Goal: Transaction & Acquisition: Purchase product/service

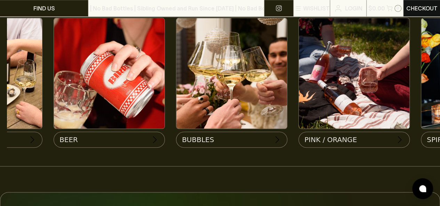
scroll to position [0, 221]
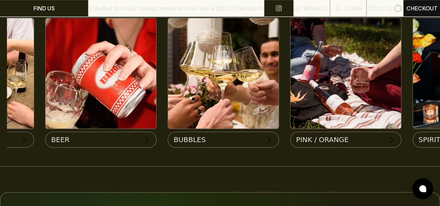
click at [134, 88] on img at bounding box center [101, 73] width 111 height 111
click at [107, 138] on button "BEER" at bounding box center [100, 138] width 111 height 16
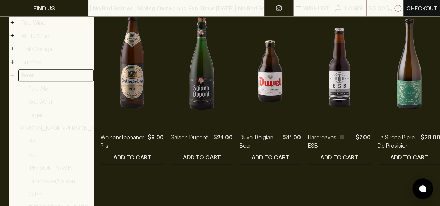
scroll to position [174, 0]
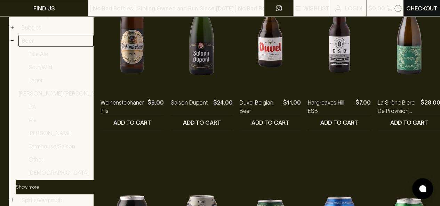
click at [33, 183] on button "Show more" at bounding box center [61, 187] width 91 height 14
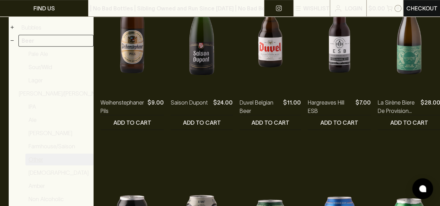
click at [55, 158] on link "Other" at bounding box center [59, 160] width 68 height 12
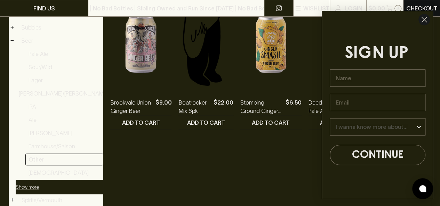
click at [424, 21] on circle "Close dialog" at bounding box center [424, 19] width 11 height 11
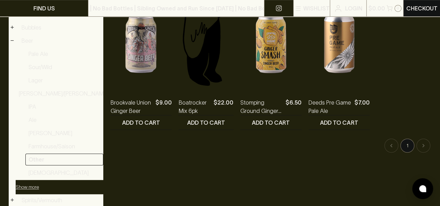
scroll to position [139, 0]
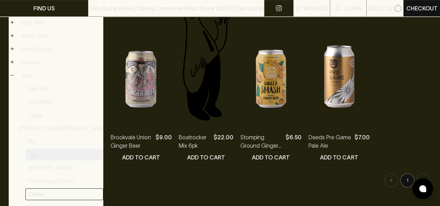
click at [48, 153] on link "Ale" at bounding box center [64, 155] width 78 height 12
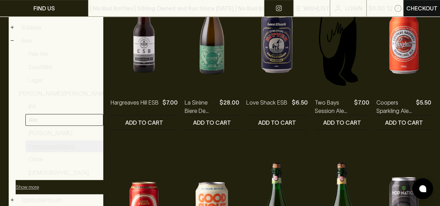
click at [60, 146] on link "Farmhouse/Saison" at bounding box center [64, 147] width 78 height 12
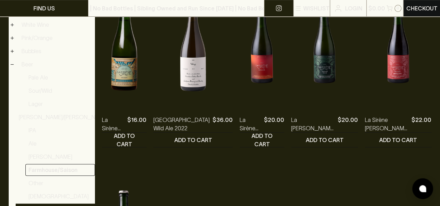
scroll to position [145, 0]
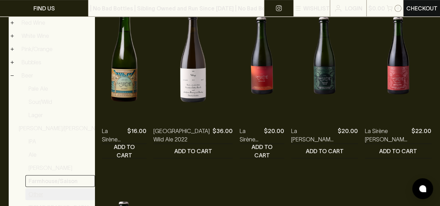
click at [41, 191] on link "Other" at bounding box center [60, 195] width 70 height 12
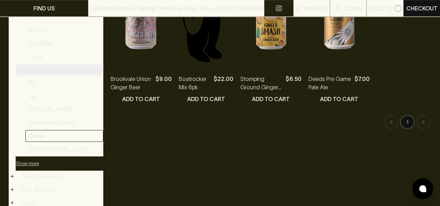
scroll to position [209, 0]
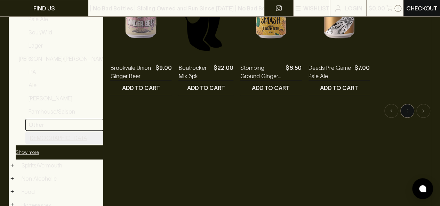
click at [35, 137] on link "[DEMOGRAPHIC_DATA]" at bounding box center [64, 138] width 78 height 12
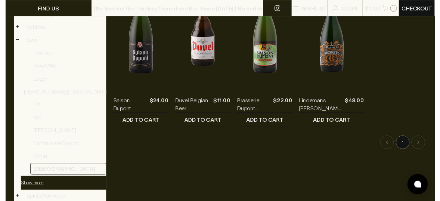
scroll to position [139, 0]
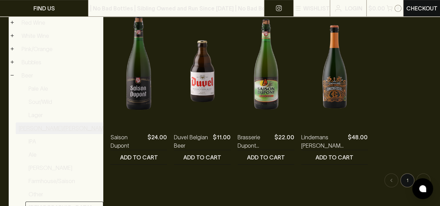
click at [59, 124] on link "[PERSON_NAME]/[PERSON_NAME]" at bounding box center [64, 128] width 96 height 12
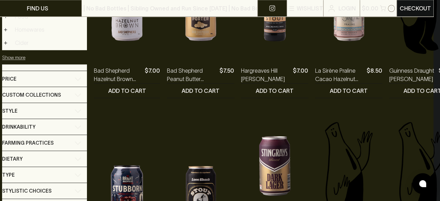
scroll to position [452, 7]
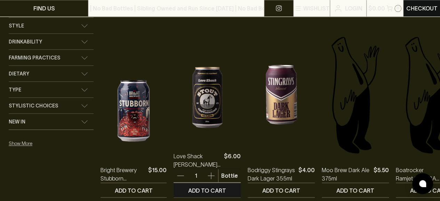
scroll to position [487, 0]
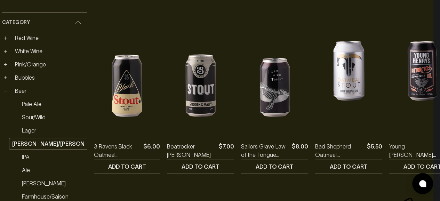
scroll to position [174, 7]
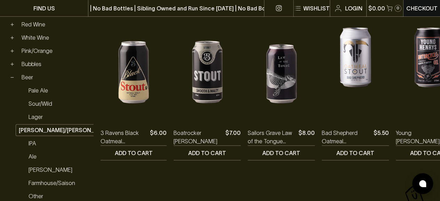
scroll to position [139, 0]
